Goal: Find specific page/section: Find specific page/section

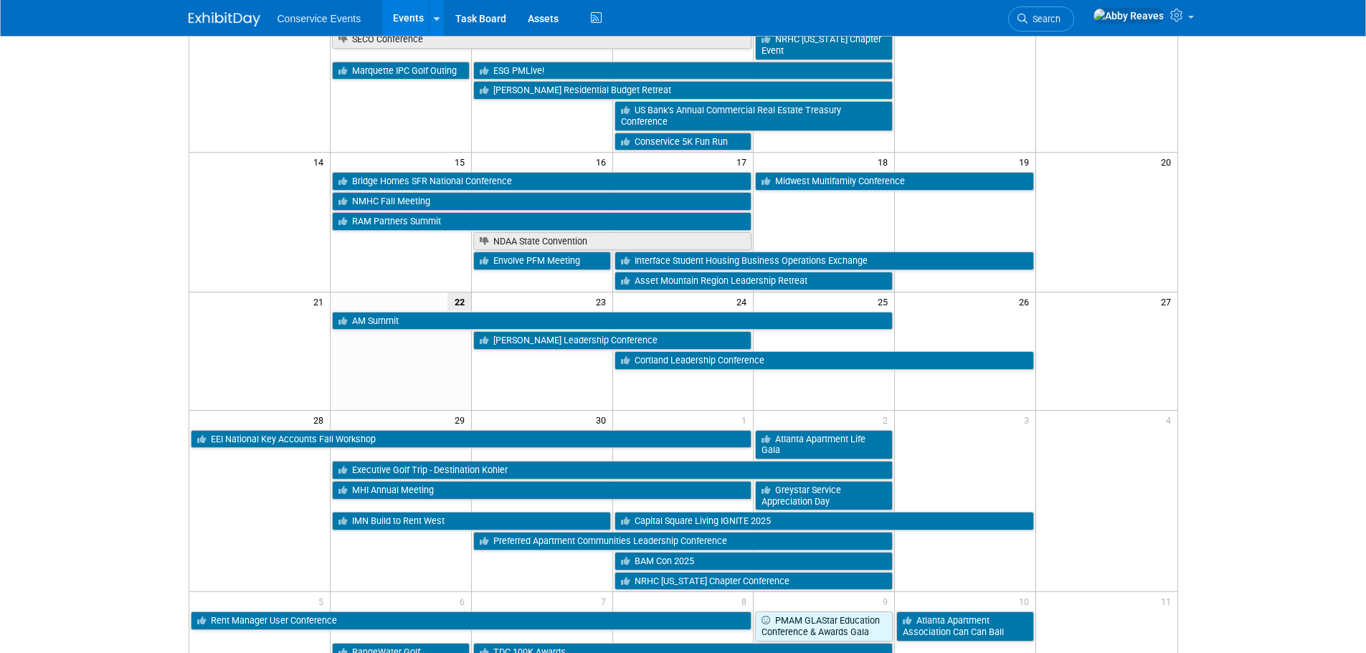
scroll to position [215, 0]
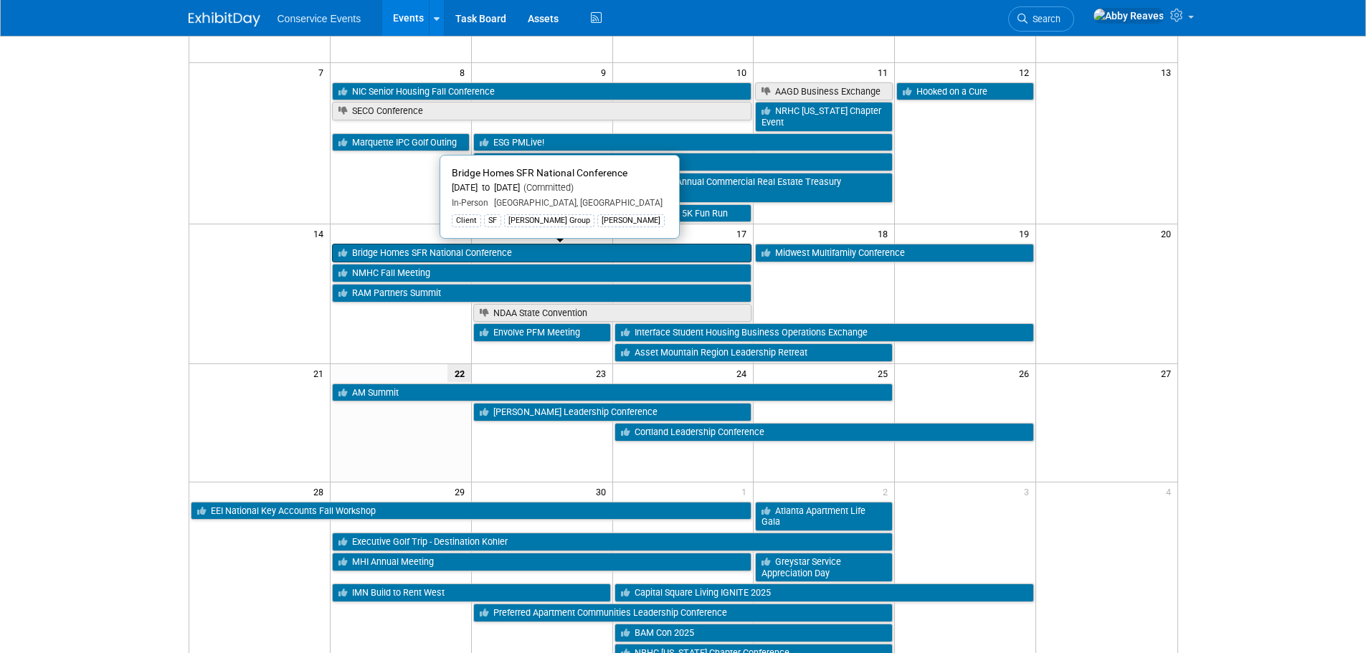
click at [428, 246] on link "Bridge Homes SFR National Conference" at bounding box center [542, 253] width 420 height 19
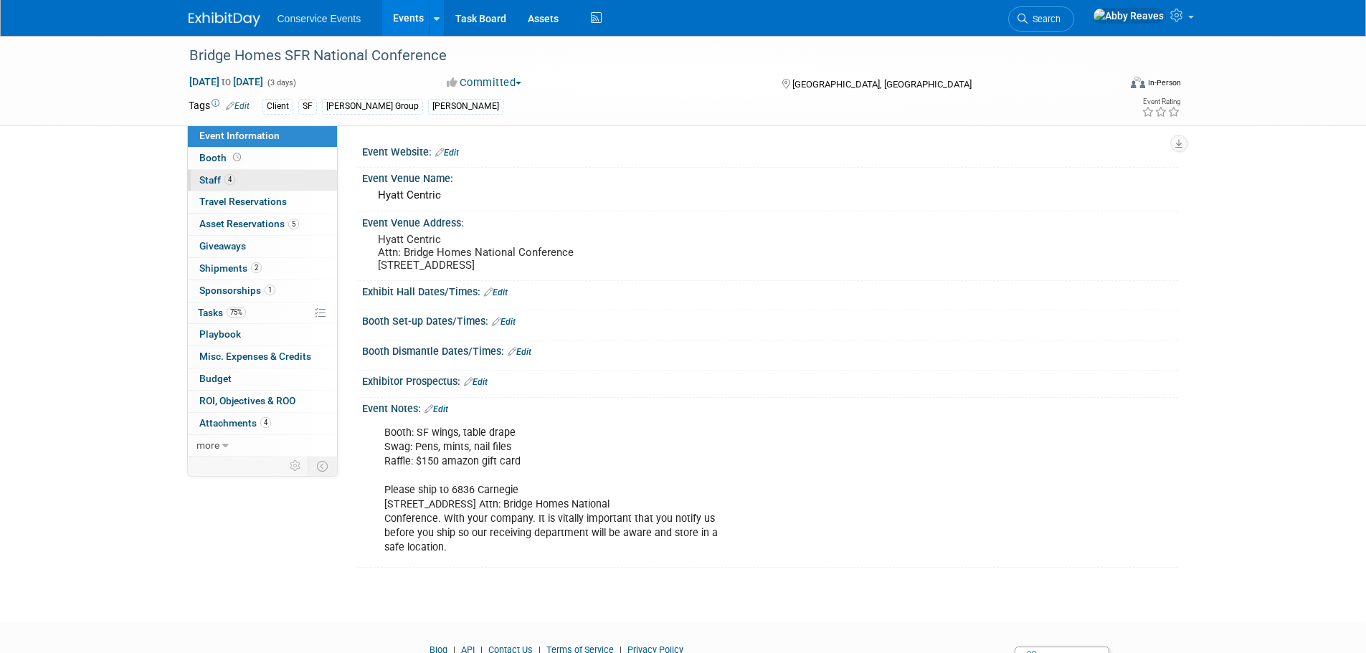
click at [224, 175] on span "Staff 4" at bounding box center [217, 179] width 36 height 11
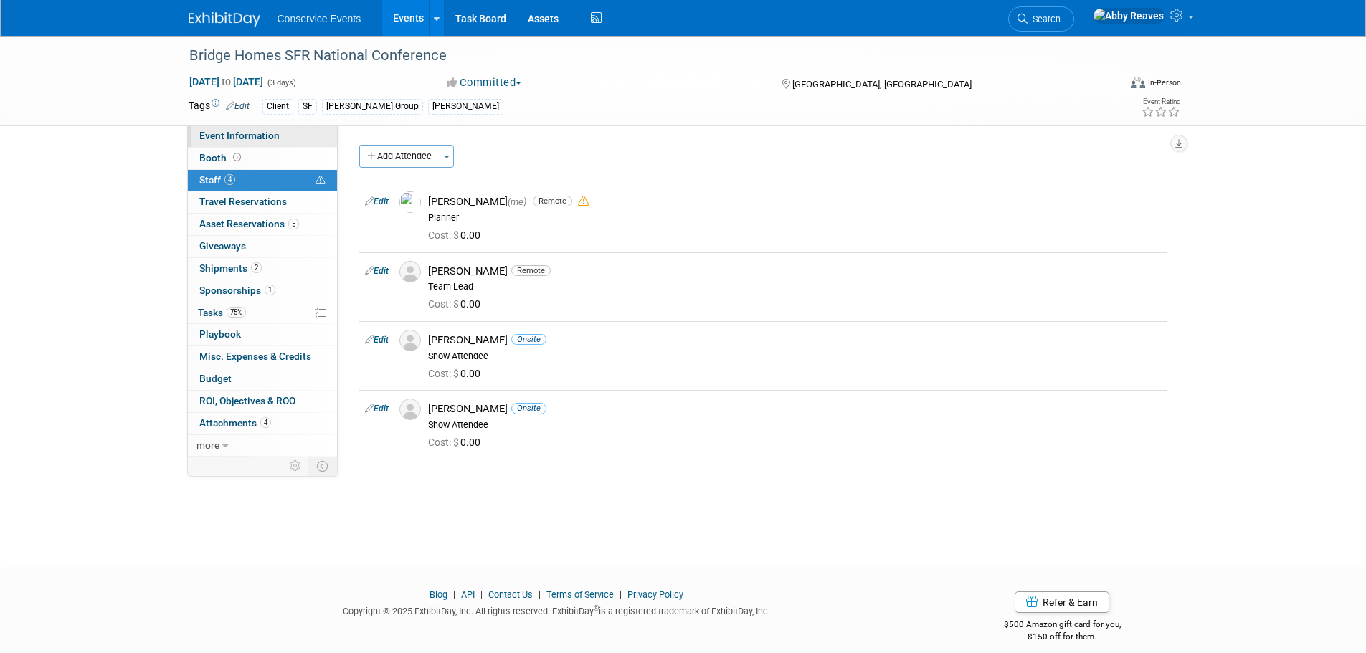
click at [303, 132] on link "Event Information" at bounding box center [262, 136] width 149 height 22
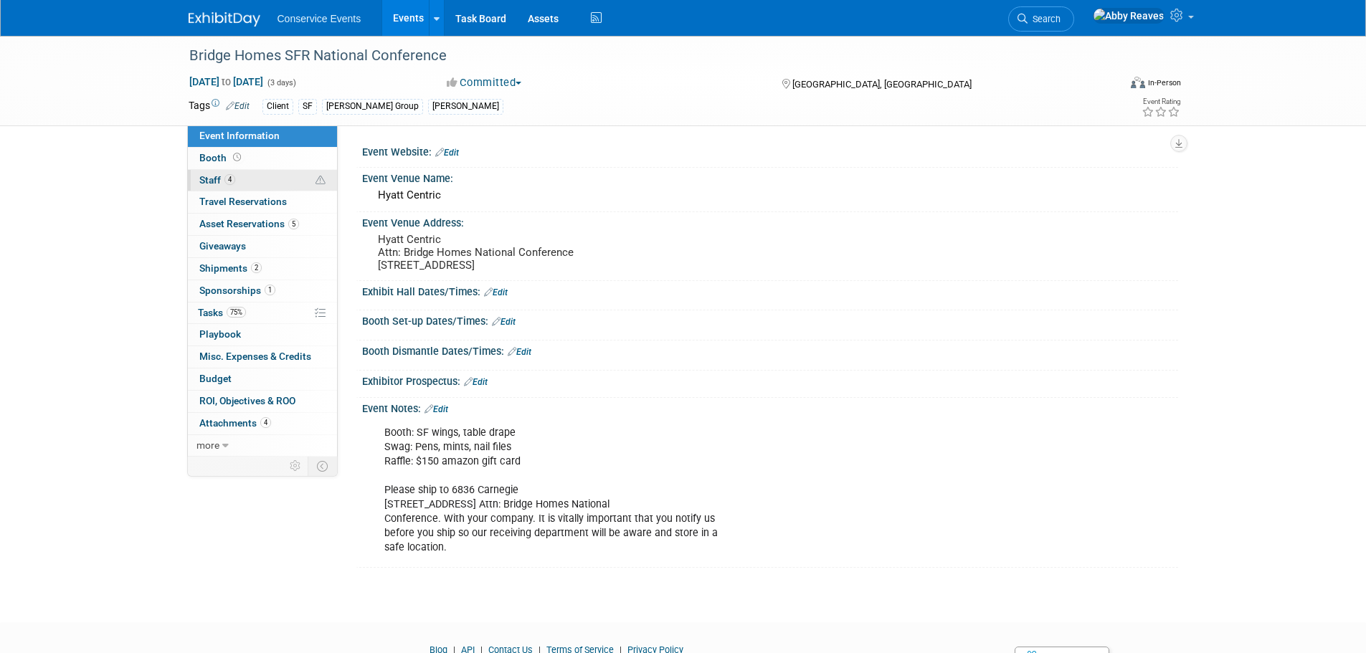
click at [283, 176] on link "4 Staff 4" at bounding box center [262, 181] width 149 height 22
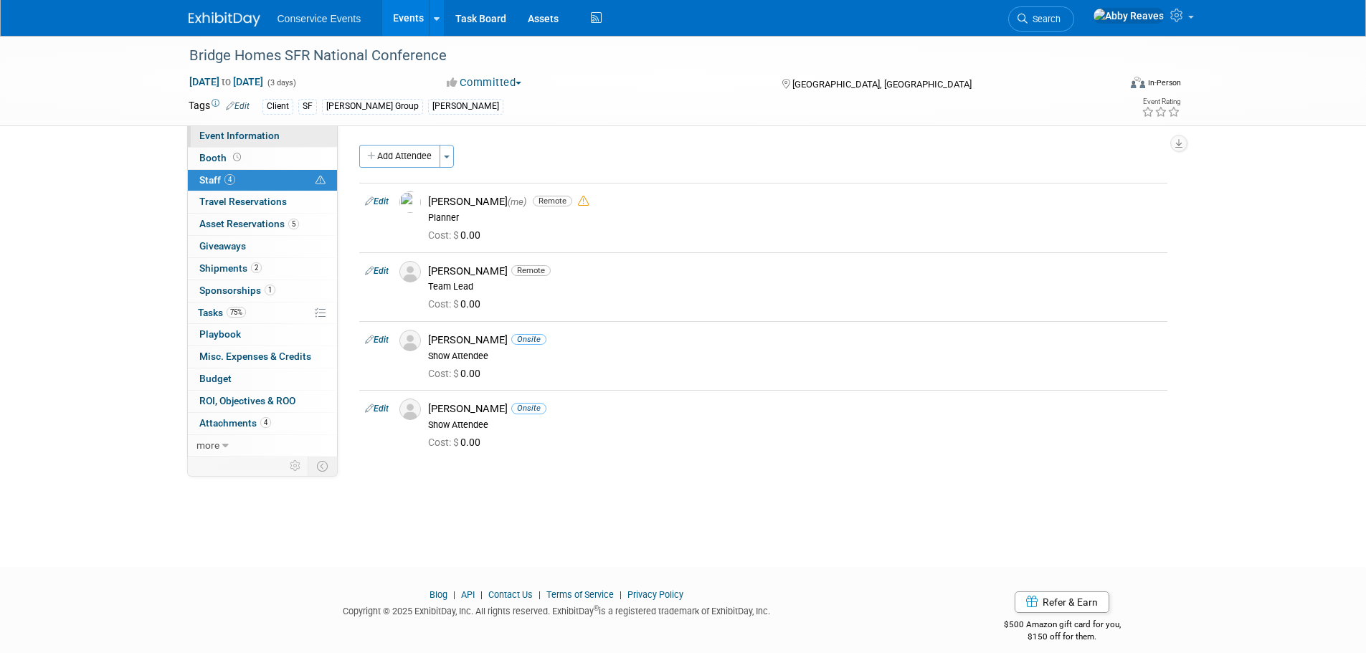
click at [291, 137] on link "Event Information" at bounding box center [262, 136] width 149 height 22
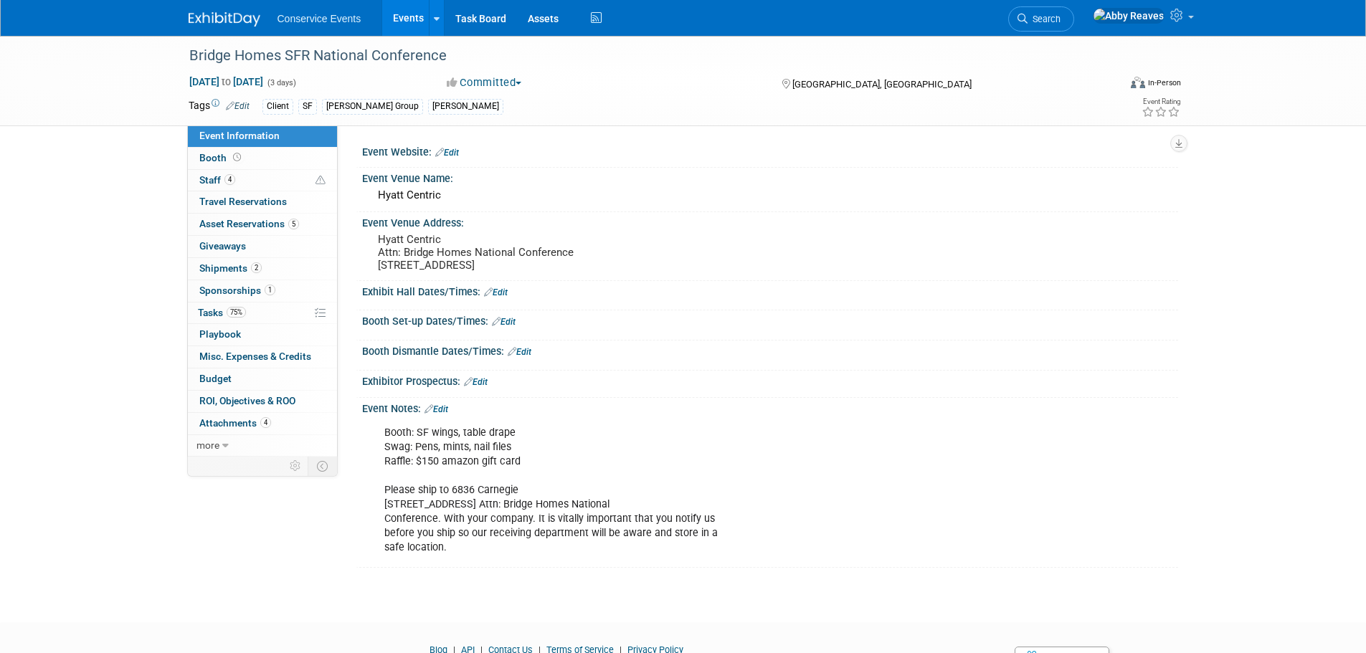
click at [392, 20] on link "Events" at bounding box center [408, 18] width 52 height 36
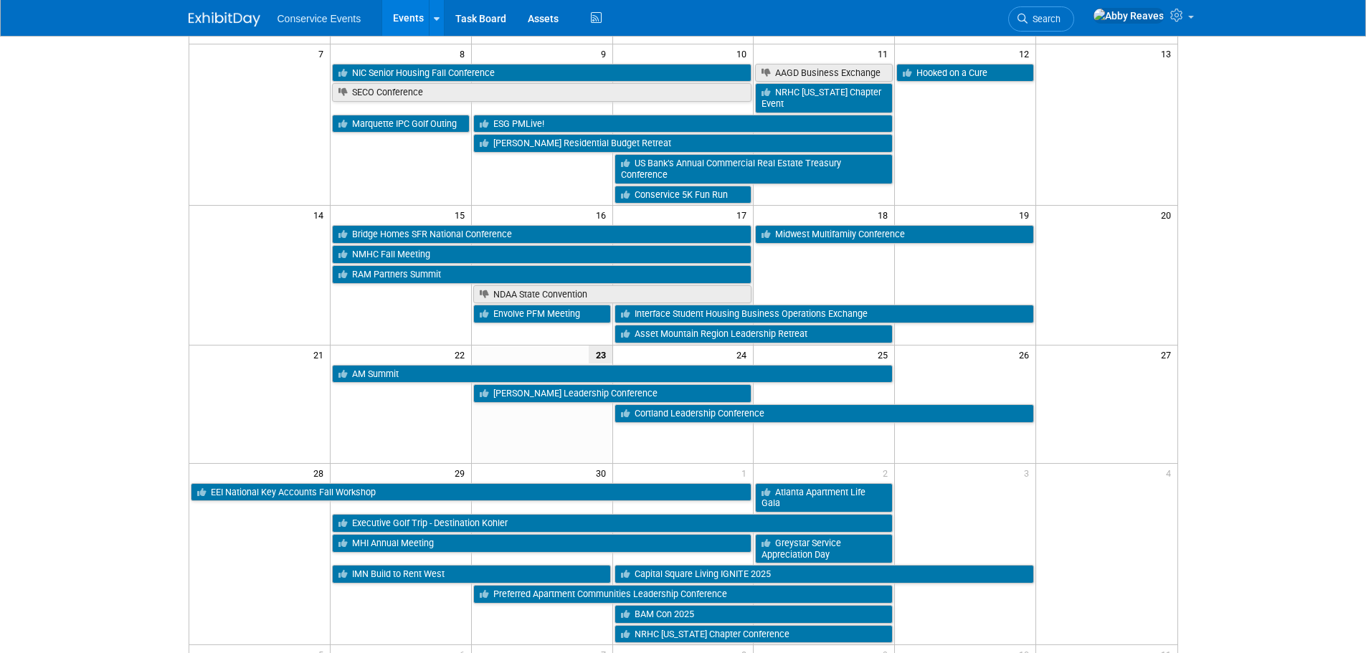
scroll to position [215, 0]
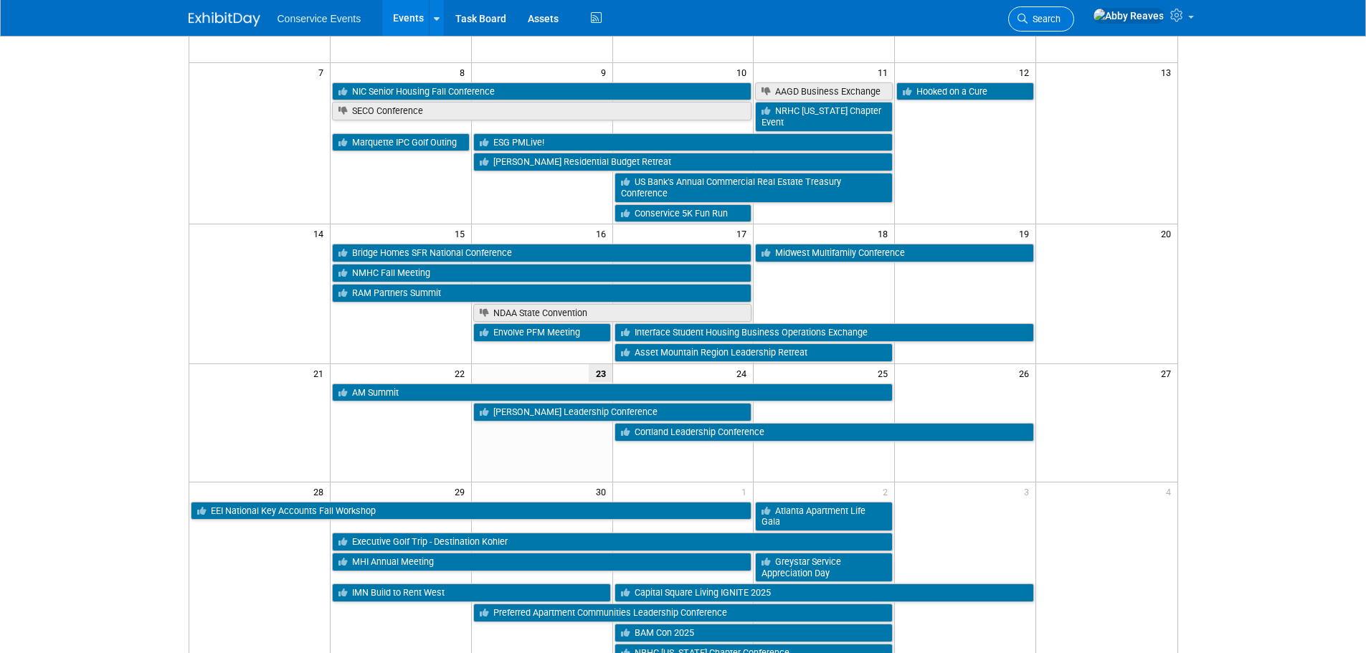
click at [1074, 10] on link "Search" at bounding box center [1041, 18] width 66 height 25
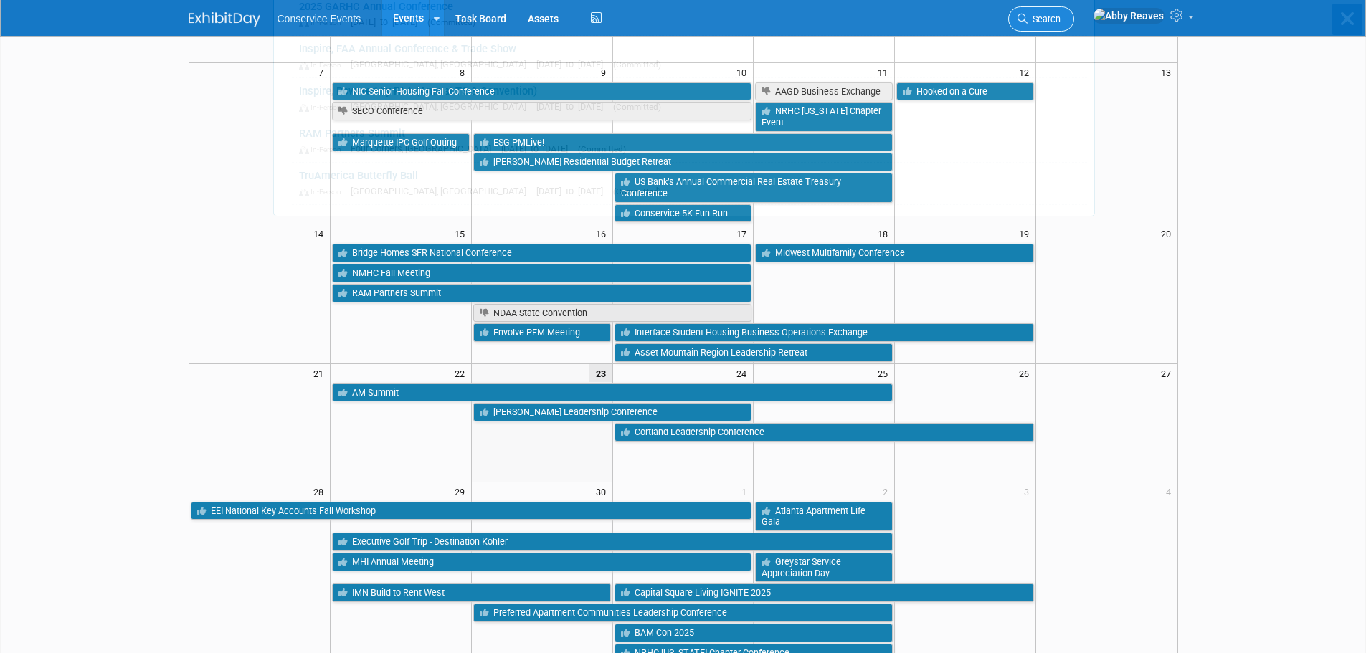
scroll to position [0, 0]
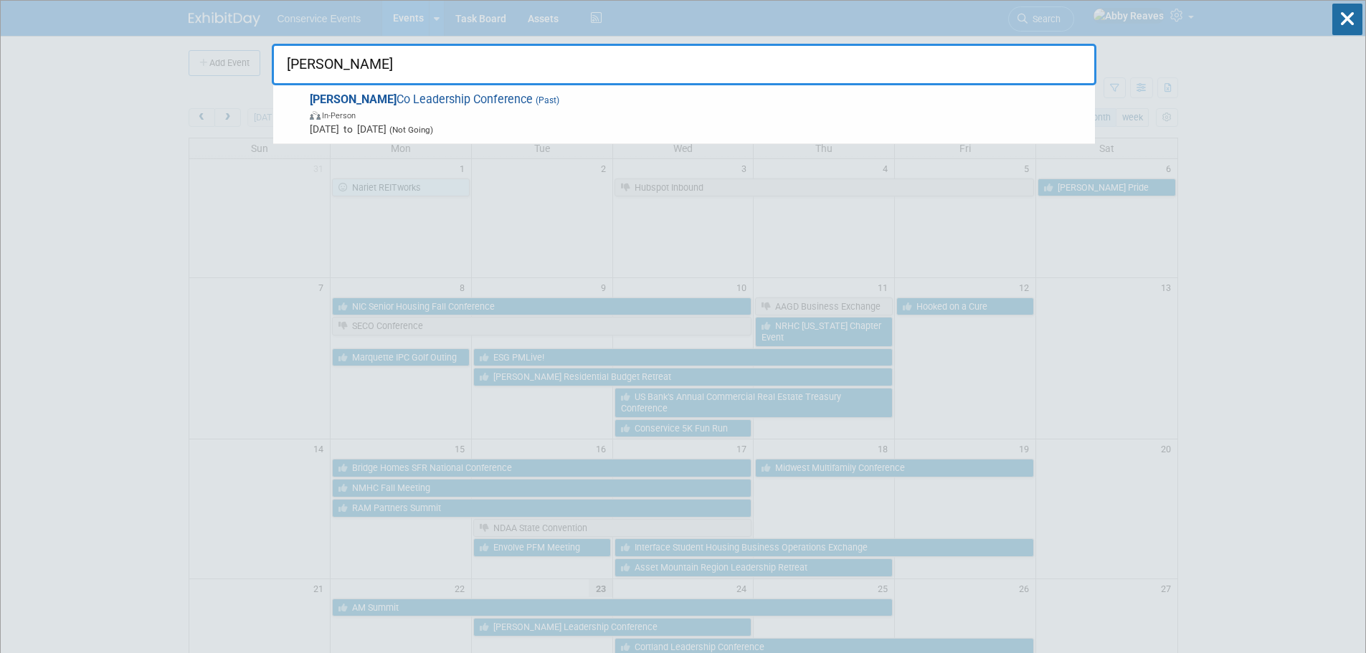
type input "[PERSON_NAME]"
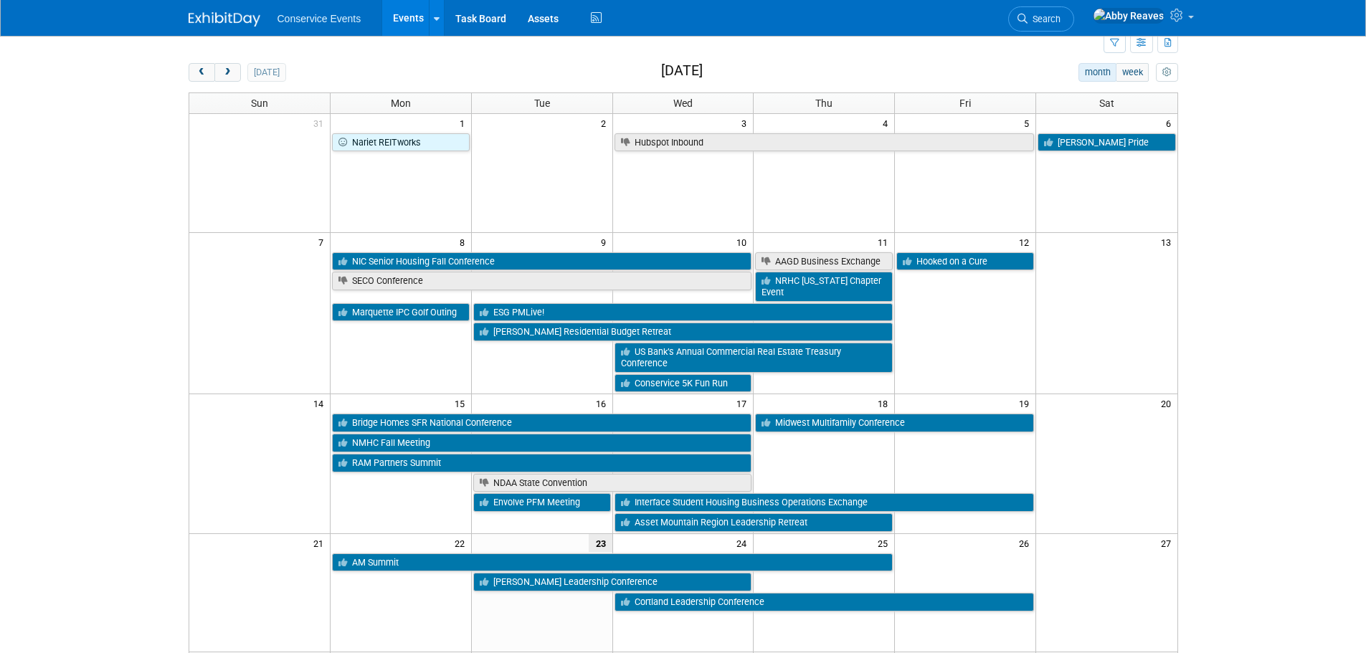
scroll to position [287, 0]
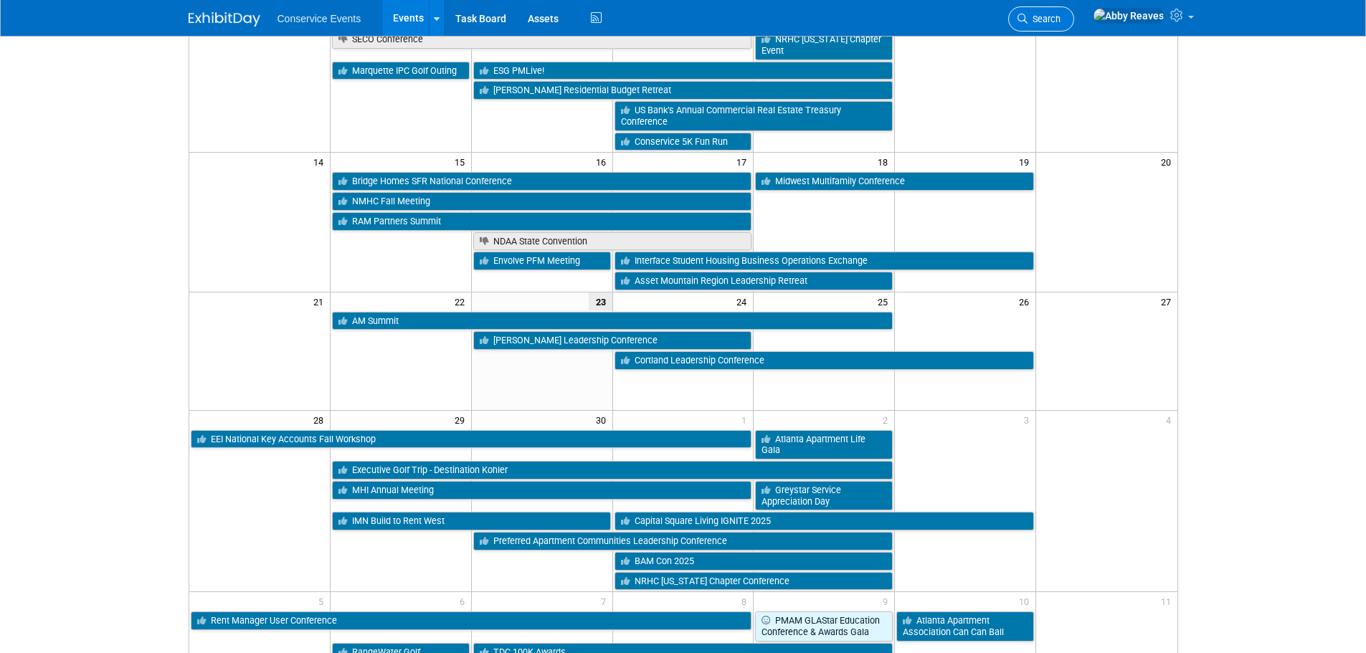
click at [1061, 21] on span "Search" at bounding box center [1044, 19] width 33 height 11
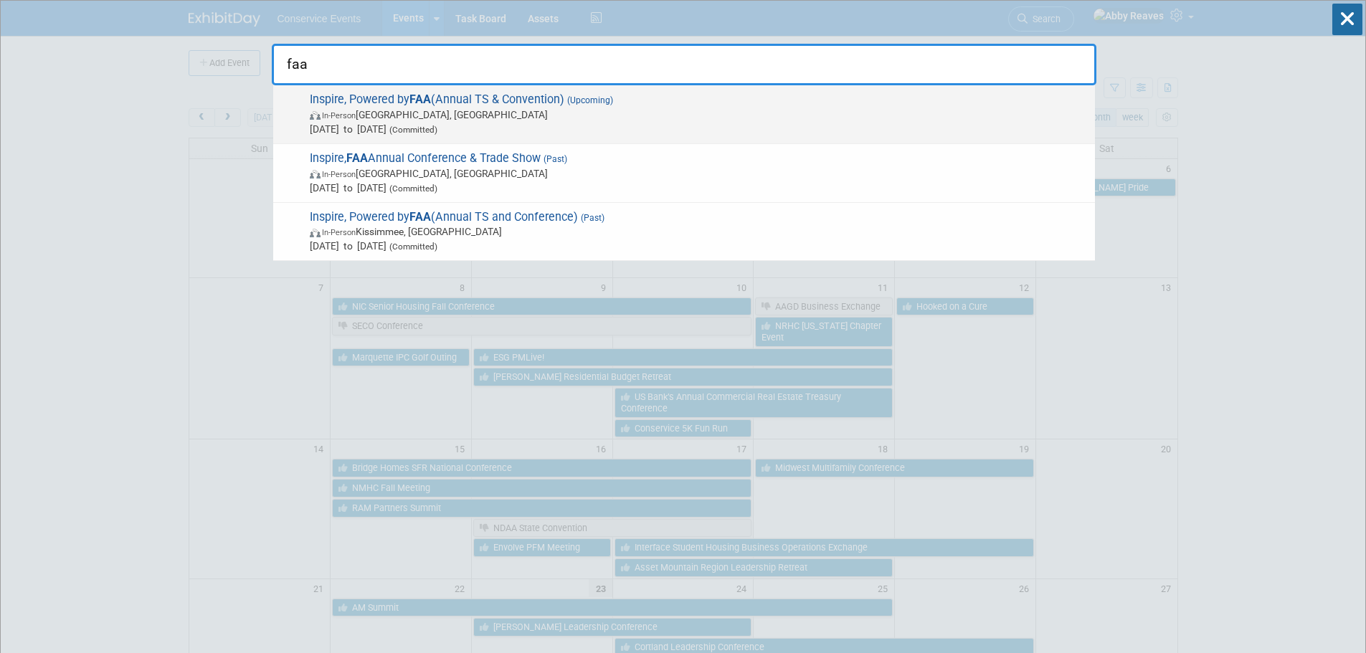
type input "faa"
click at [683, 122] on span "[DATE] to [DATE] (Committed)" at bounding box center [699, 129] width 778 height 14
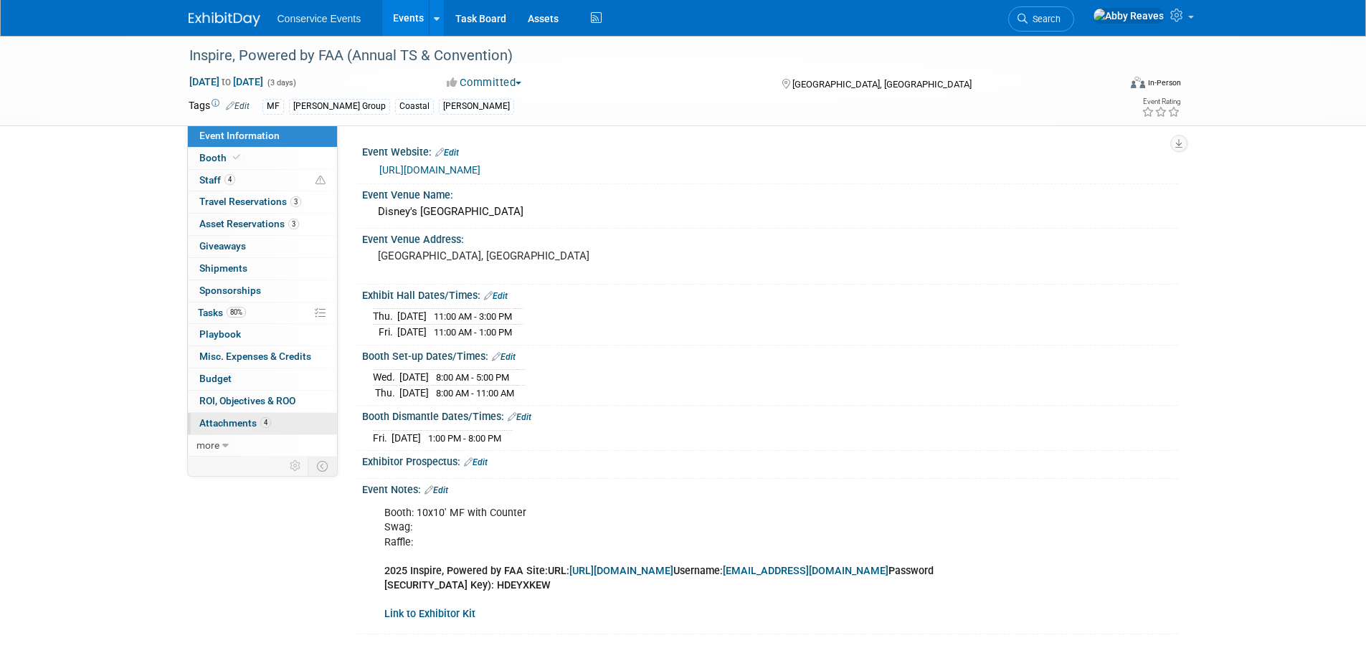
click at [325, 426] on link "4 Attachments 4" at bounding box center [262, 424] width 149 height 22
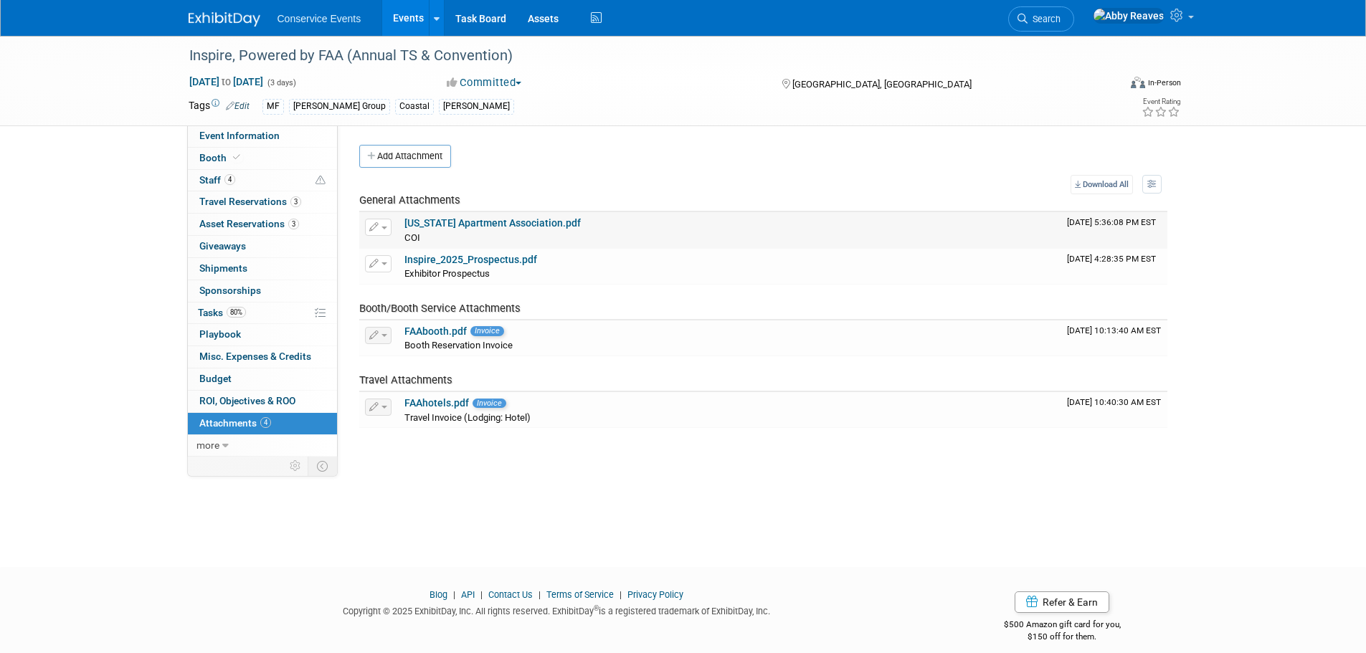
click at [528, 226] on link "Florida Apartment Association.pdf" at bounding box center [492, 222] width 176 height 11
click at [522, 222] on link "Florida Apartment Association.pdf" at bounding box center [492, 222] width 176 height 11
click at [267, 316] on link "80% Tasks 80%" at bounding box center [262, 314] width 149 height 22
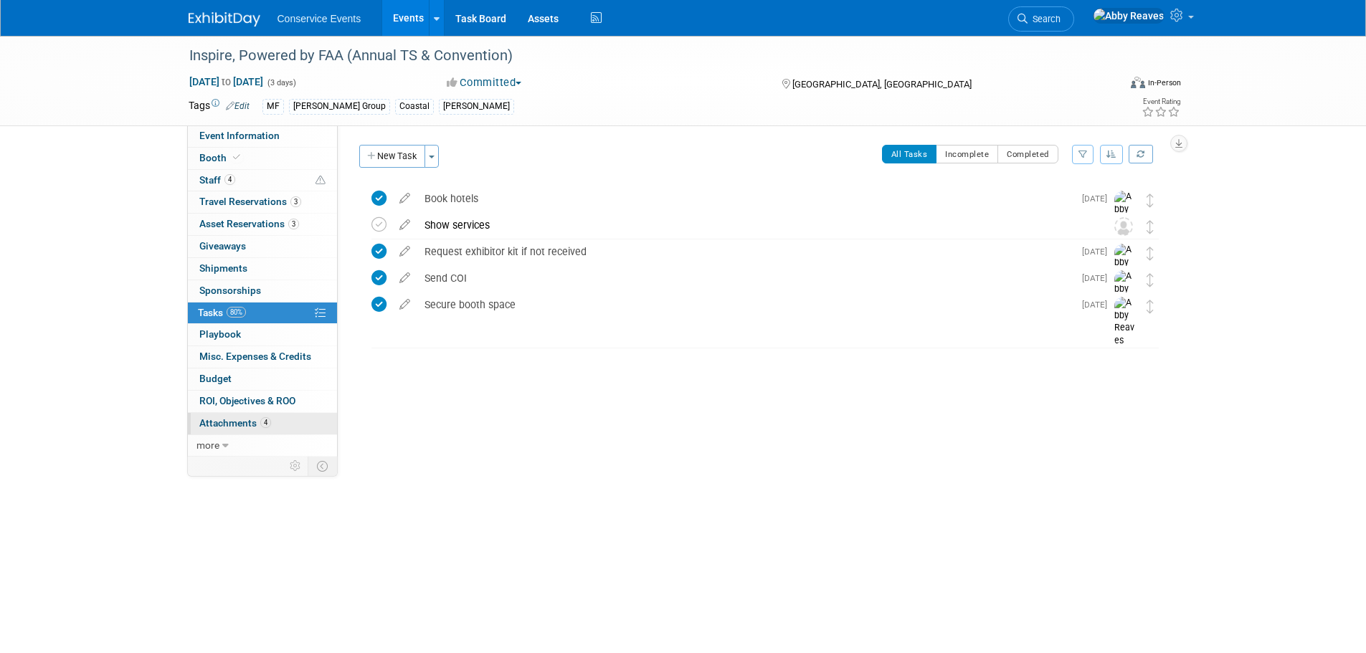
click at [263, 419] on span "4" at bounding box center [265, 422] width 11 height 11
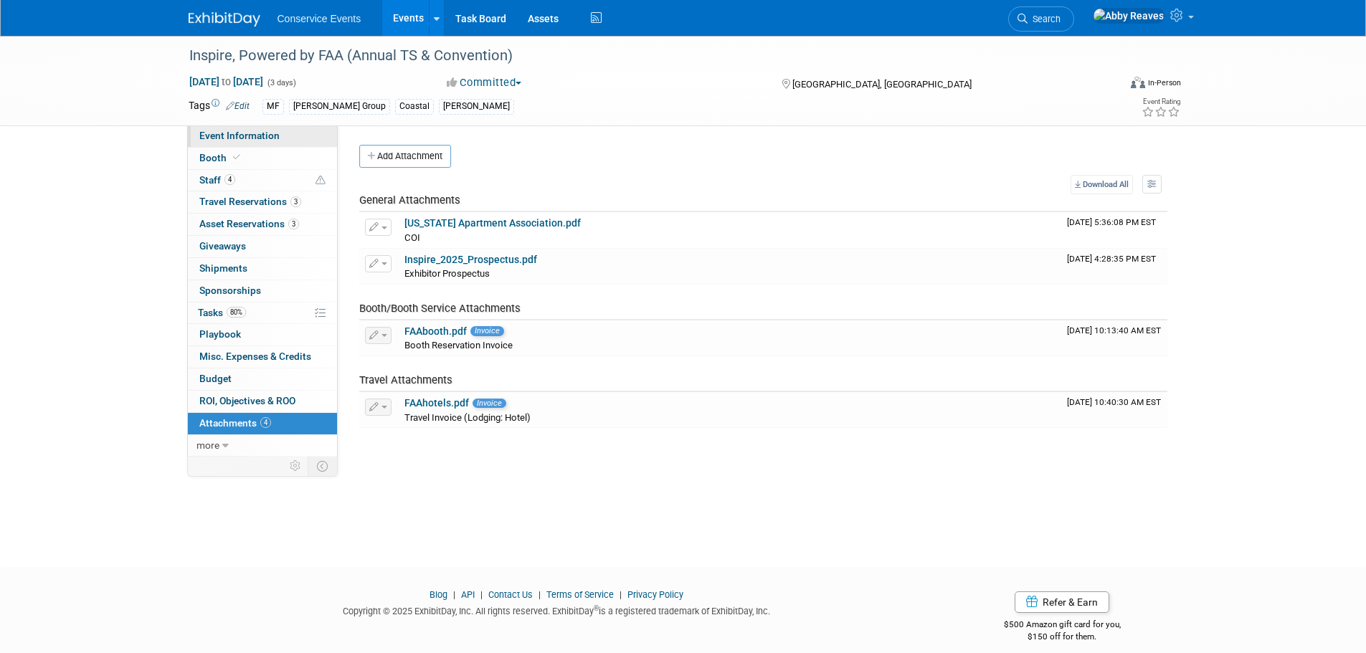
click at [285, 137] on link "Event Information" at bounding box center [262, 136] width 149 height 22
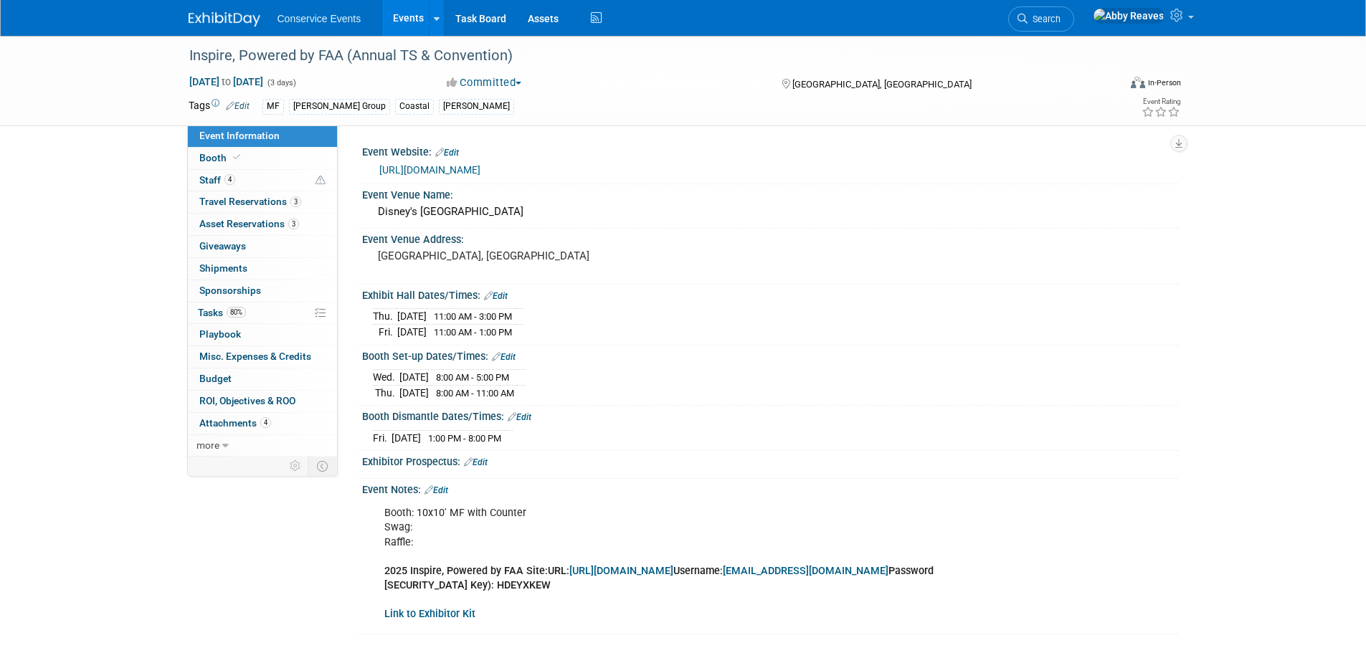
click at [394, 11] on link "Events" at bounding box center [408, 18] width 52 height 36
